Goal: Task Accomplishment & Management: Use online tool/utility

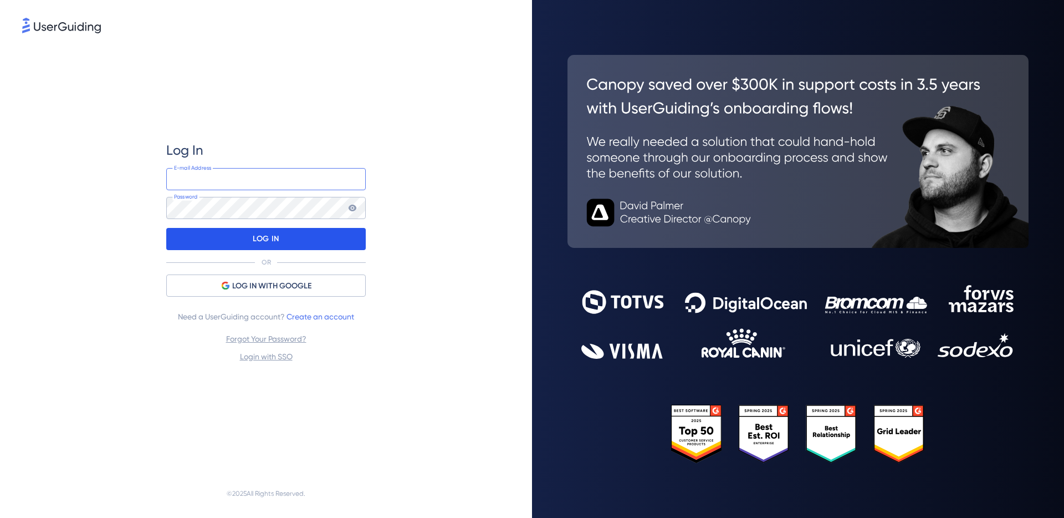
type input "adam@rivet.work"
click at [281, 232] on div "LOG IN" at bounding box center [266, 239] width 200 height 22
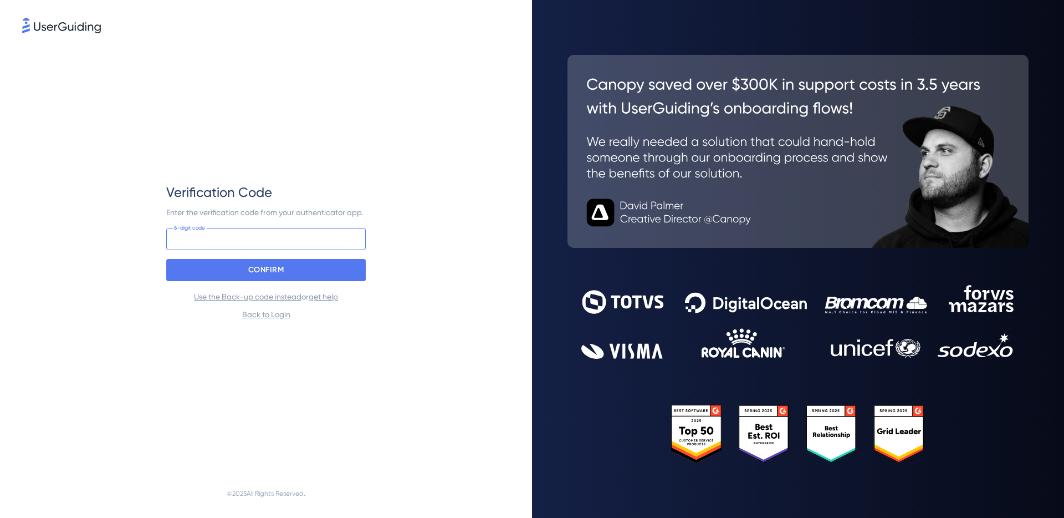
click at [272, 247] on input at bounding box center [266, 239] width 200 height 22
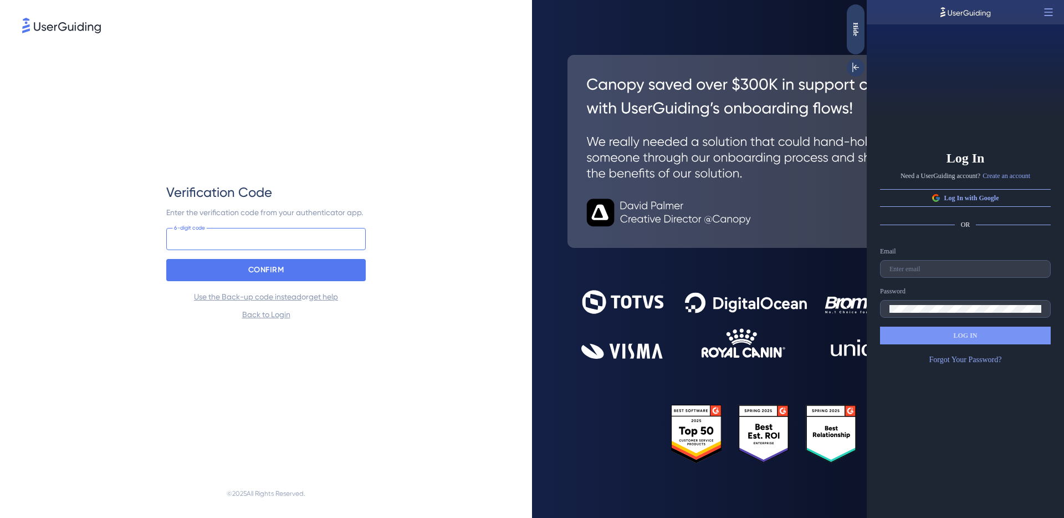
paste input "322 596"
type input "322 596"
click at [357, 263] on div "CONFIRM" at bounding box center [266, 270] width 200 height 22
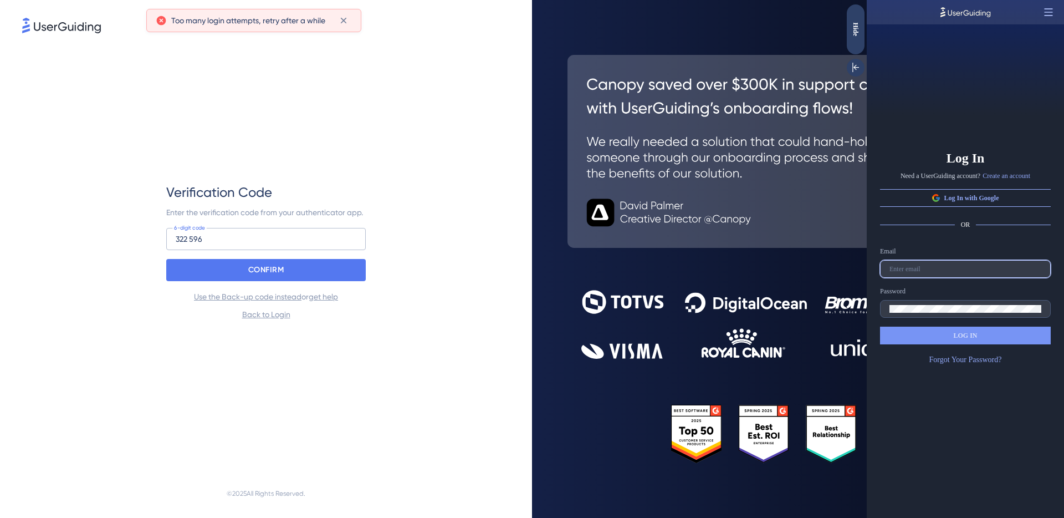
type input "adam@rivet.work"
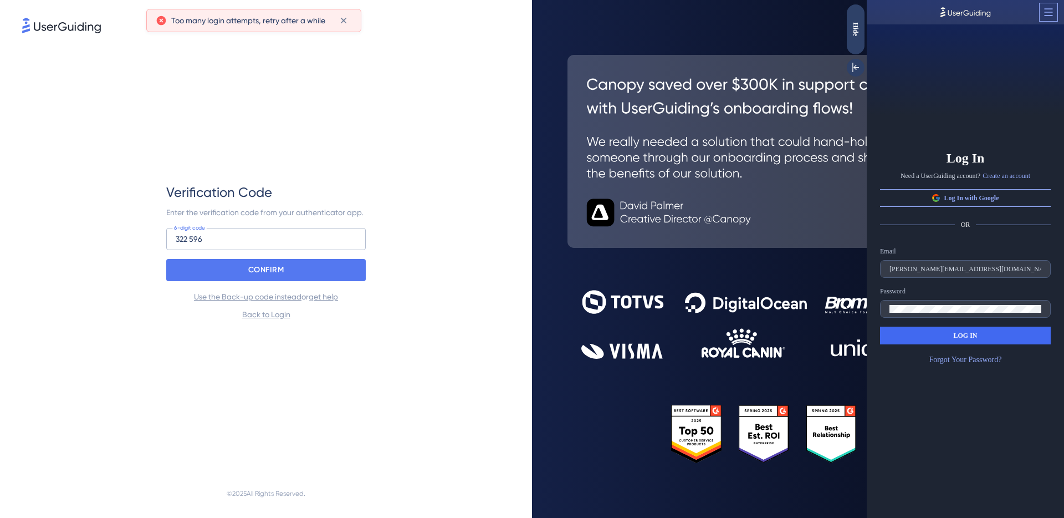
click at [1047, 13] on icon at bounding box center [1048, 12] width 11 height 11
click at [1001, 35] on span "Close the Builder" at bounding box center [1006, 39] width 47 height 9
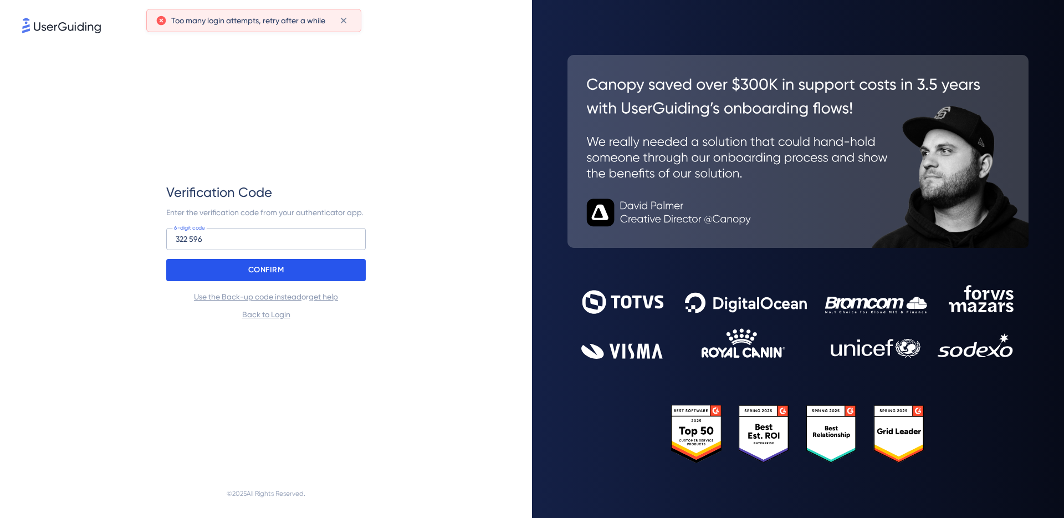
click at [269, 273] on p "CONFIRM" at bounding box center [266, 270] width 36 height 18
click at [258, 228] on input "322 596" at bounding box center [266, 239] width 200 height 22
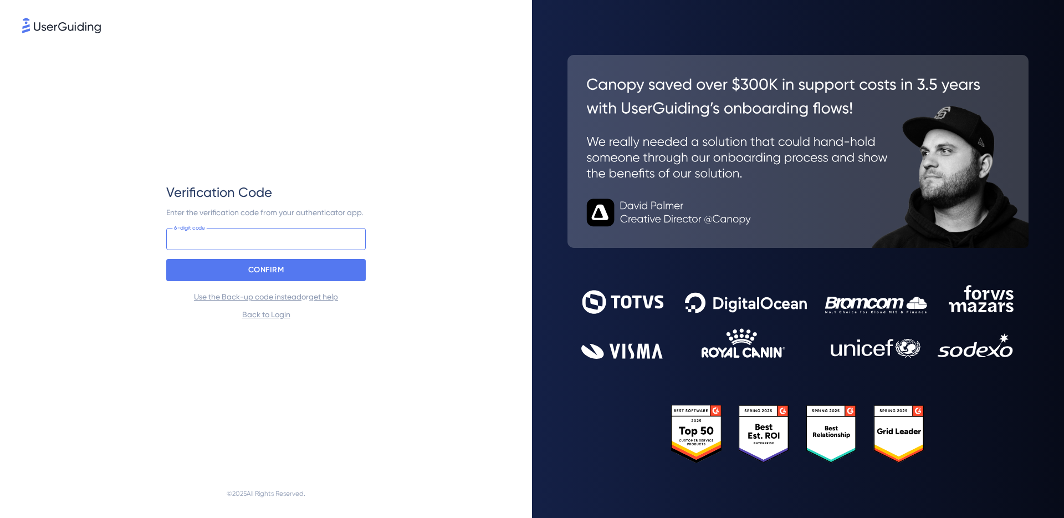
click at [238, 233] on input at bounding box center [266, 239] width 200 height 22
paste input "322 596"
type input "322 596"
click at [241, 128] on div "Verification Code Enter the verification code from your authenticator app. 322 …" at bounding box center [266, 252] width 200 height 434
click at [256, 267] on p "CONFIRM" at bounding box center [266, 270] width 36 height 18
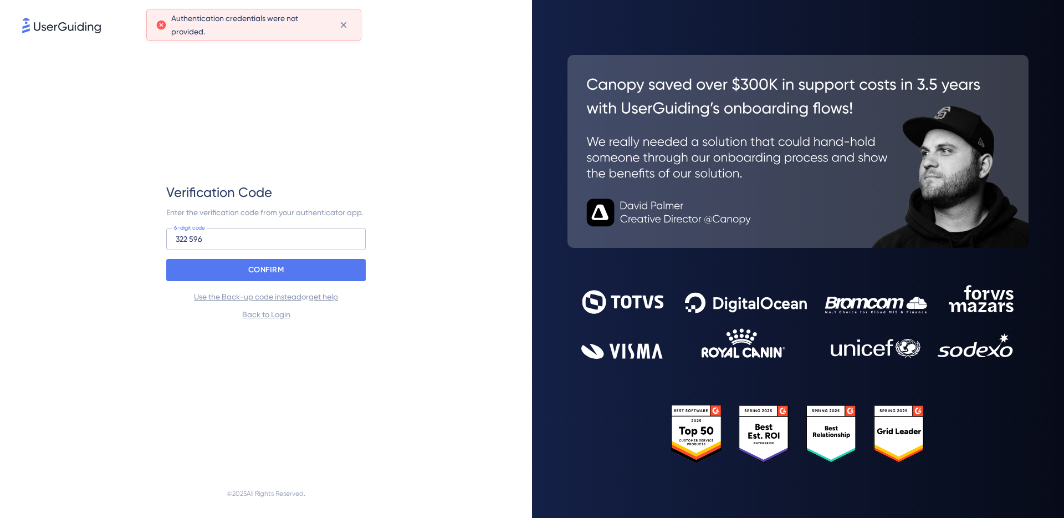
click at [48, 28] on img at bounding box center [61, 26] width 79 height 16
